Goal: Check status: Check status

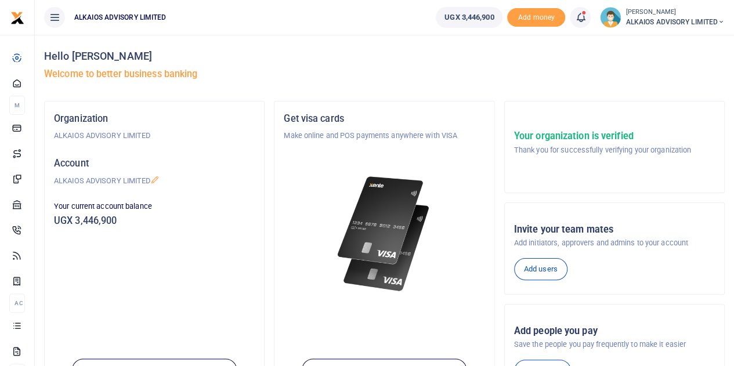
click at [582, 17] on icon at bounding box center [580, 17] width 12 height 13
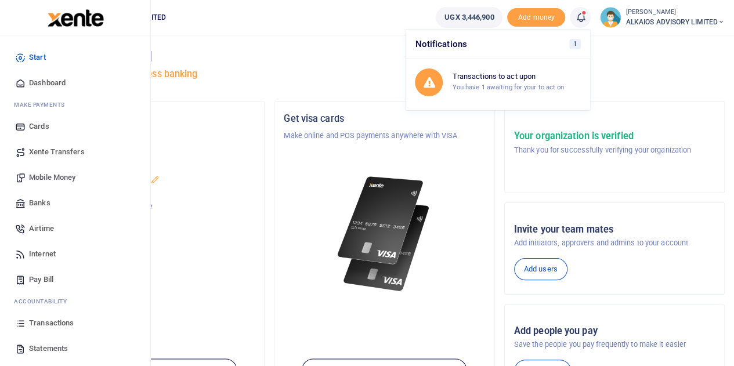
click at [50, 323] on span "Transactions" at bounding box center [51, 323] width 45 height 12
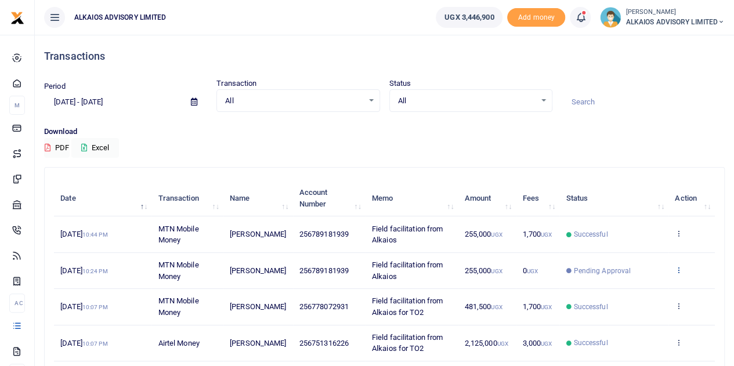
click at [679, 267] on icon at bounding box center [679, 270] width 8 height 8
click at [642, 290] on link "View details" at bounding box center [637, 289] width 92 height 16
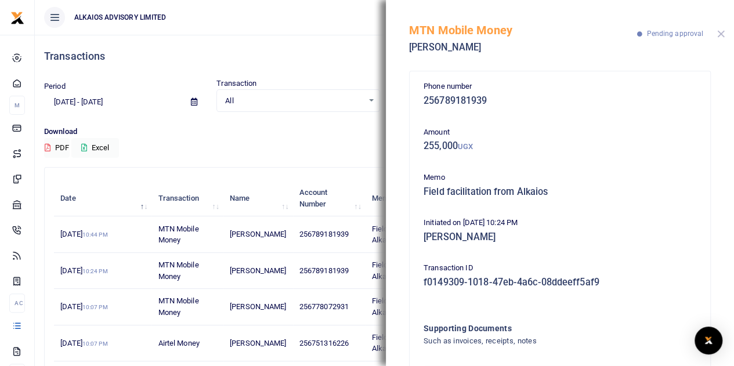
click at [720, 31] on button "Close" at bounding box center [721, 34] width 8 height 8
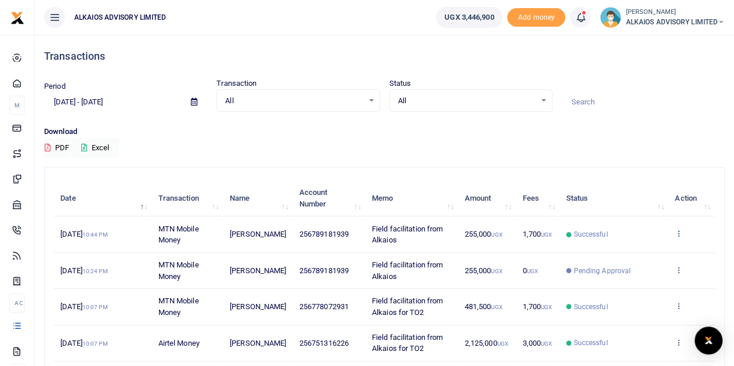
click at [679, 233] on icon at bounding box center [679, 233] width 8 height 8
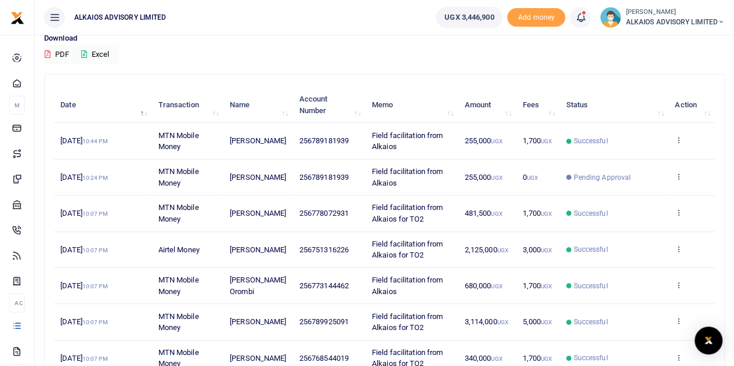
scroll to position [93, 0]
